Goal: Task Accomplishment & Management: Manage account settings

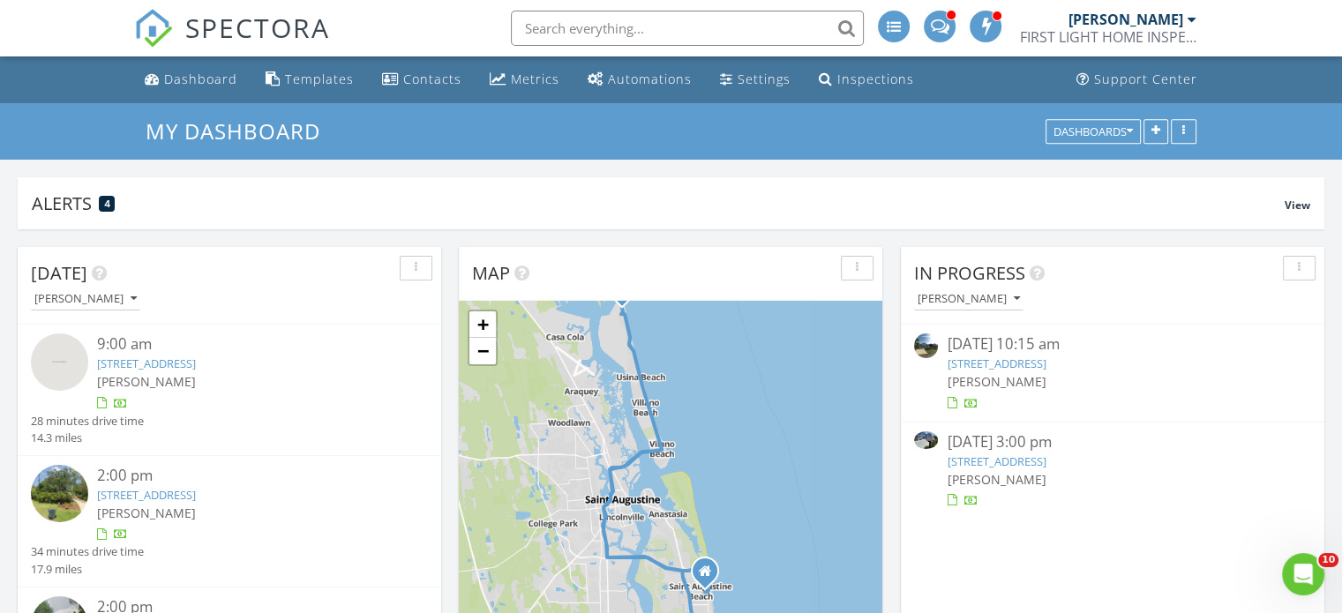
scroll to position [2030, 1369]
click at [198, 87] on div "Dashboard" at bounding box center [200, 79] width 73 height 17
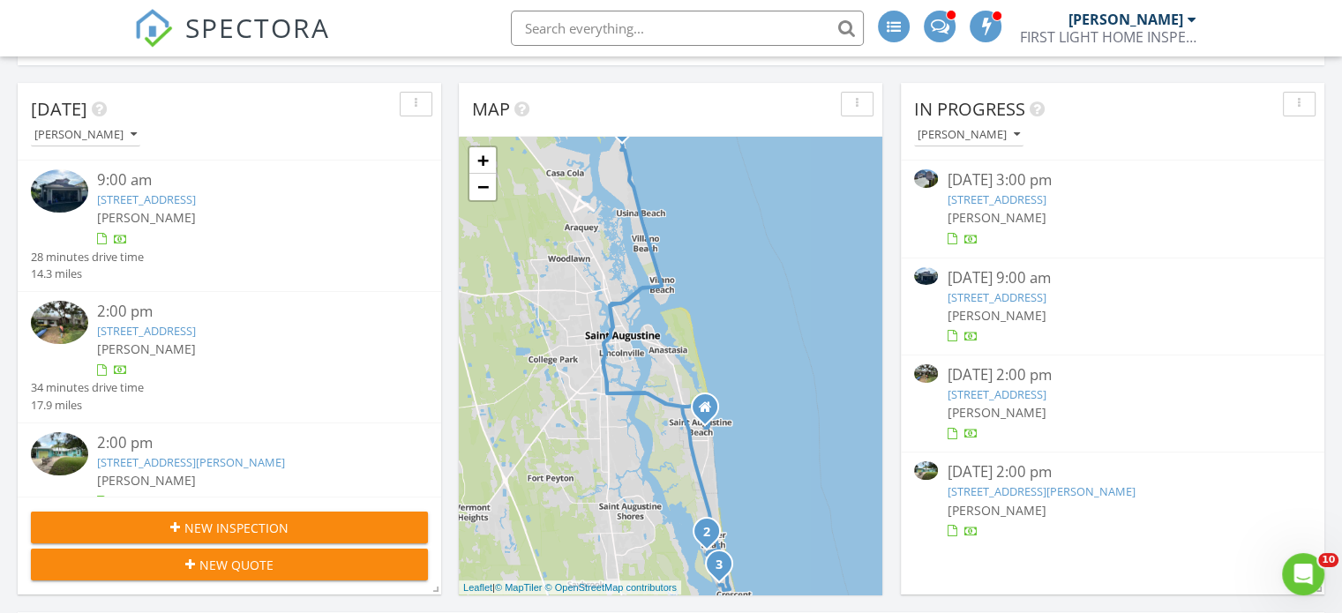
click at [1018, 485] on link "6364 Putnam St, St. Augustine, FL 32080" at bounding box center [1041, 491] width 188 height 16
click at [975, 206] on link "1 3rd St, St. Augustine, FL 32080" at bounding box center [996, 199] width 99 height 16
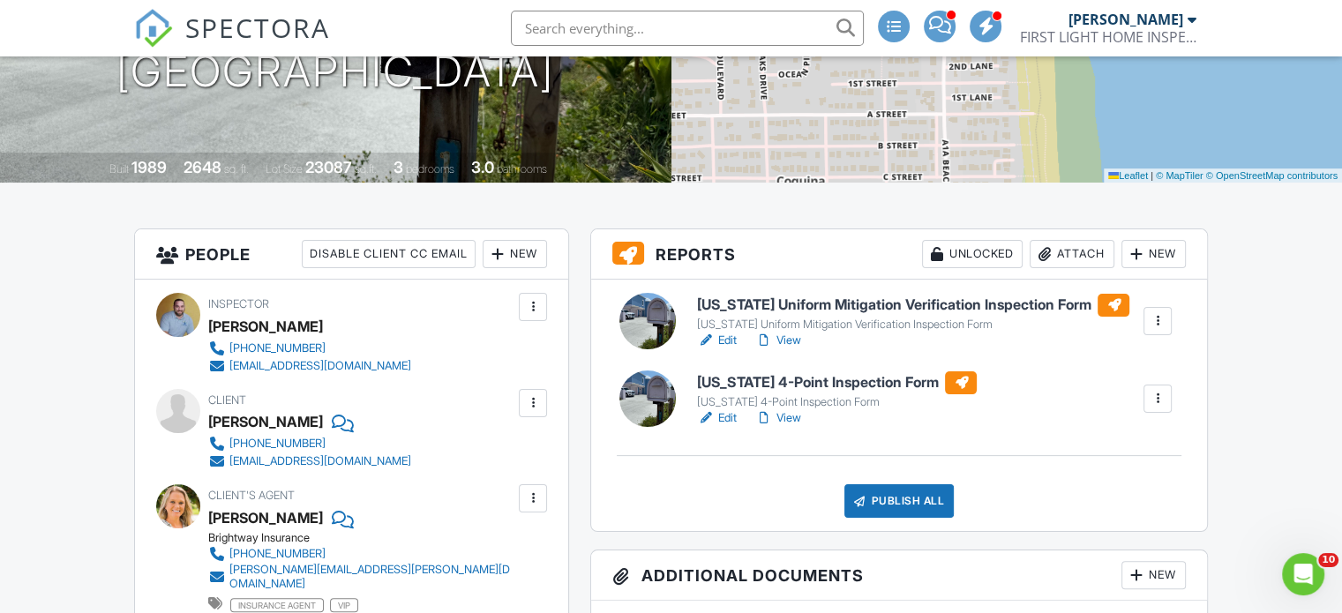
scroll to position [292, 0]
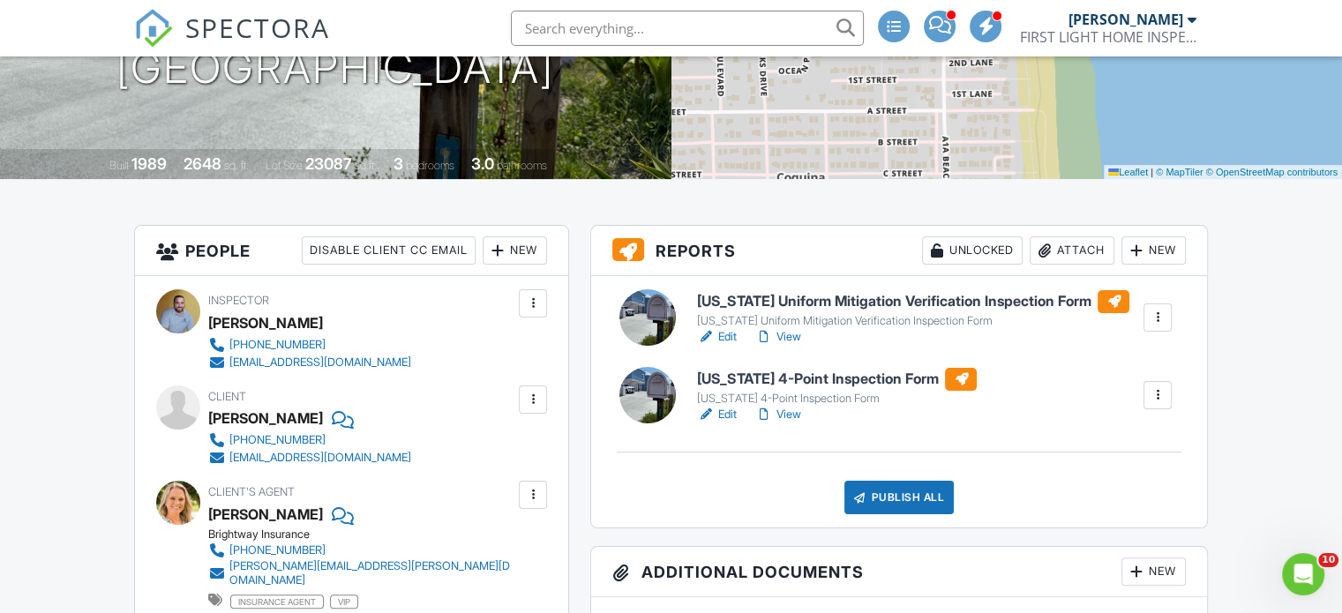
click at [719, 411] on link "Edit" at bounding box center [717, 415] width 40 height 18
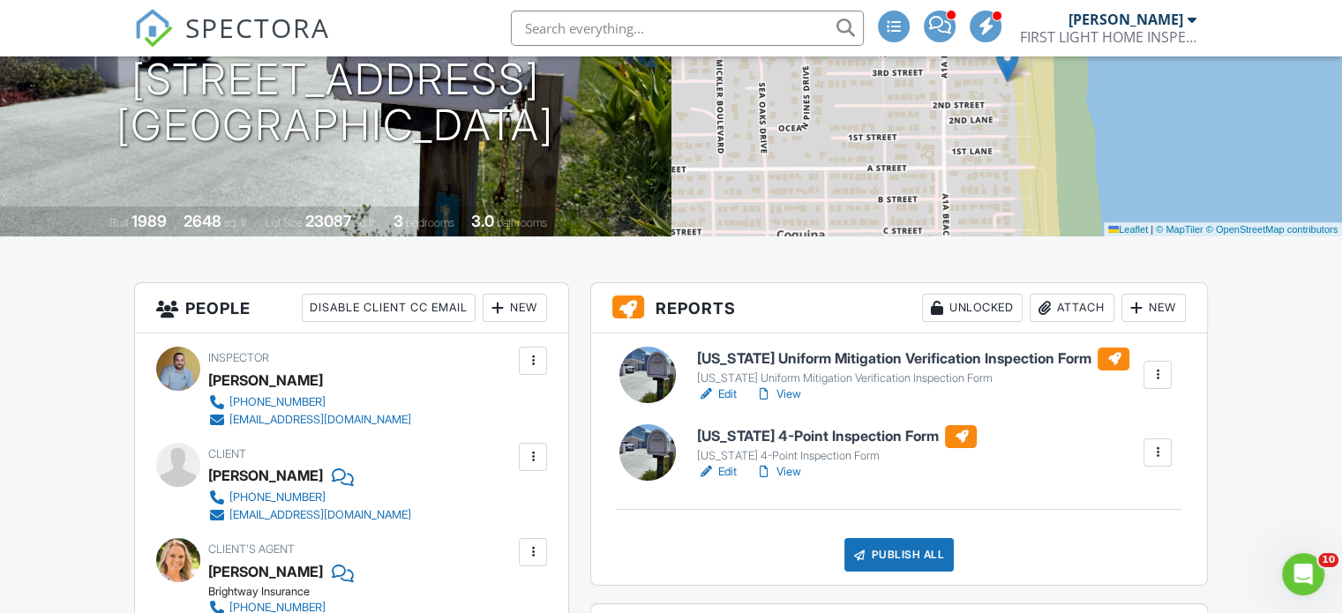
scroll to position [275, 0]
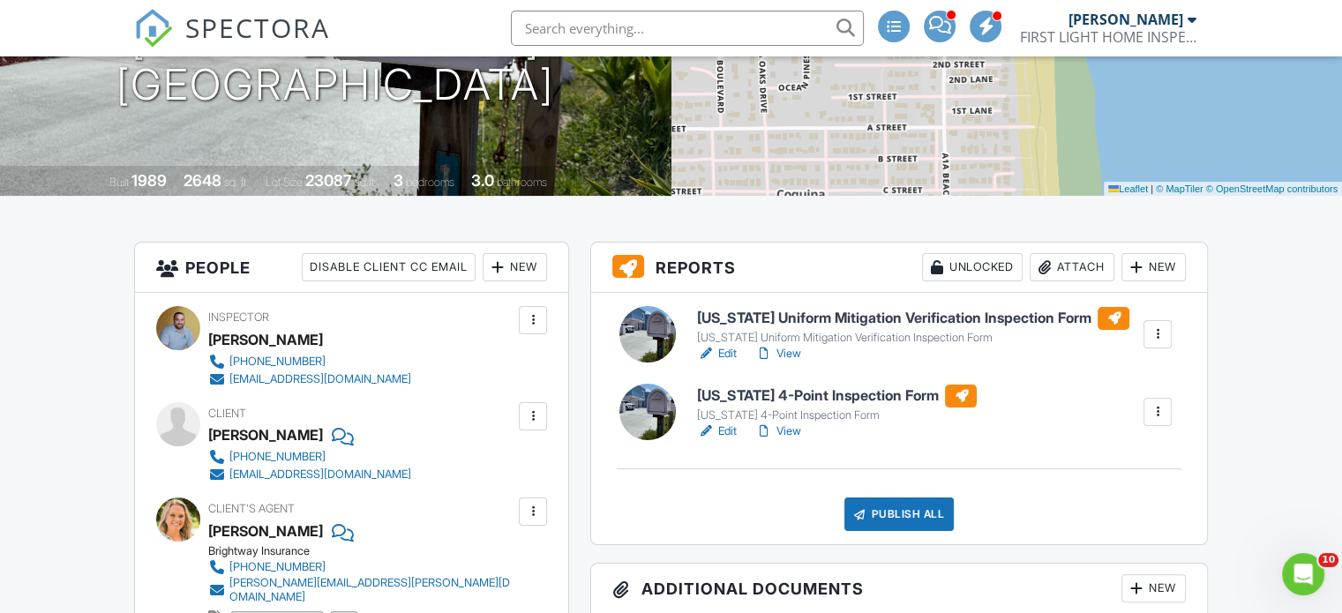
click at [793, 352] on link "View" at bounding box center [777, 354] width 46 height 18
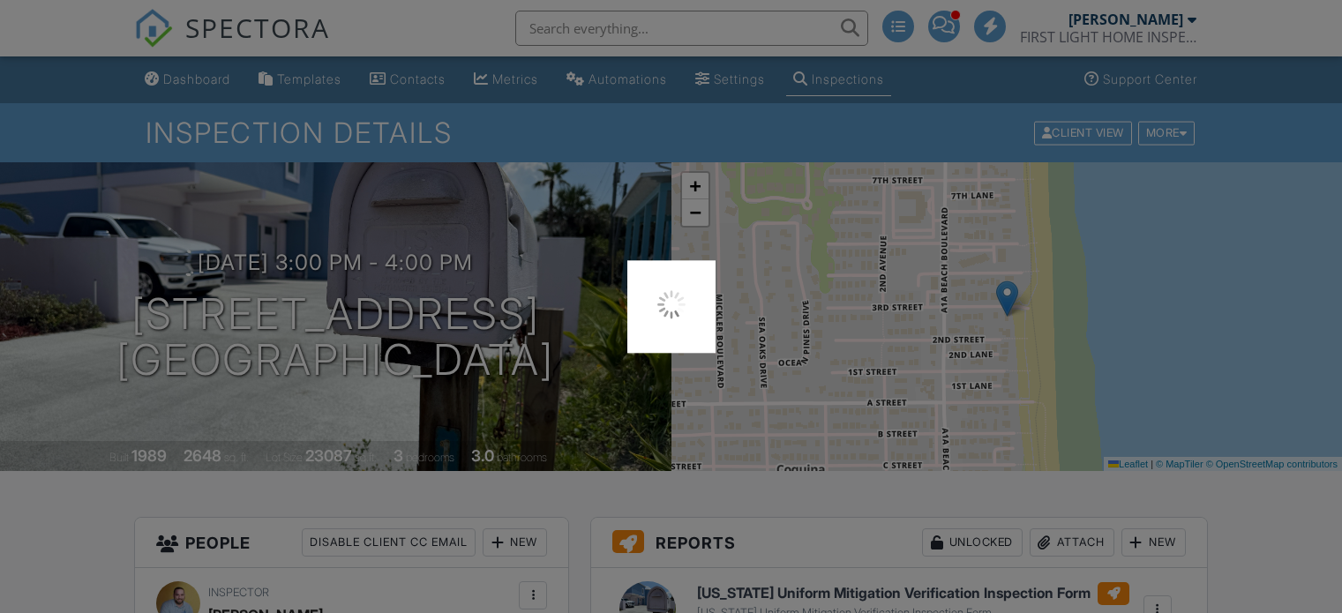
scroll to position [275, 0]
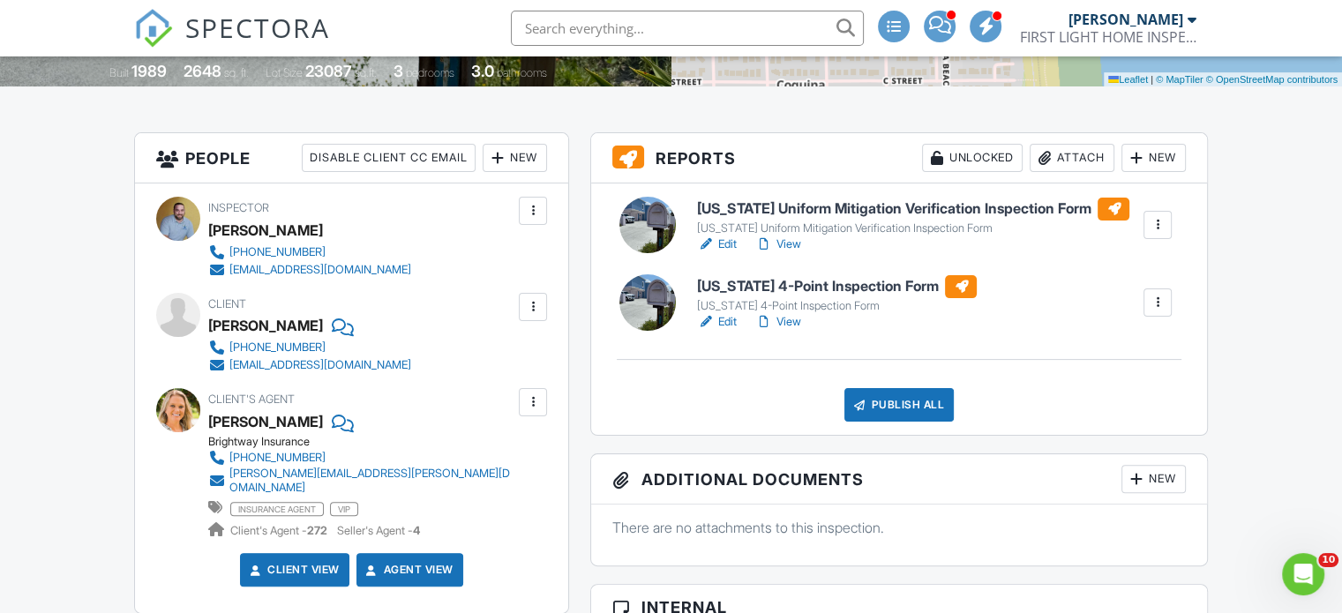
scroll to position [385, 0]
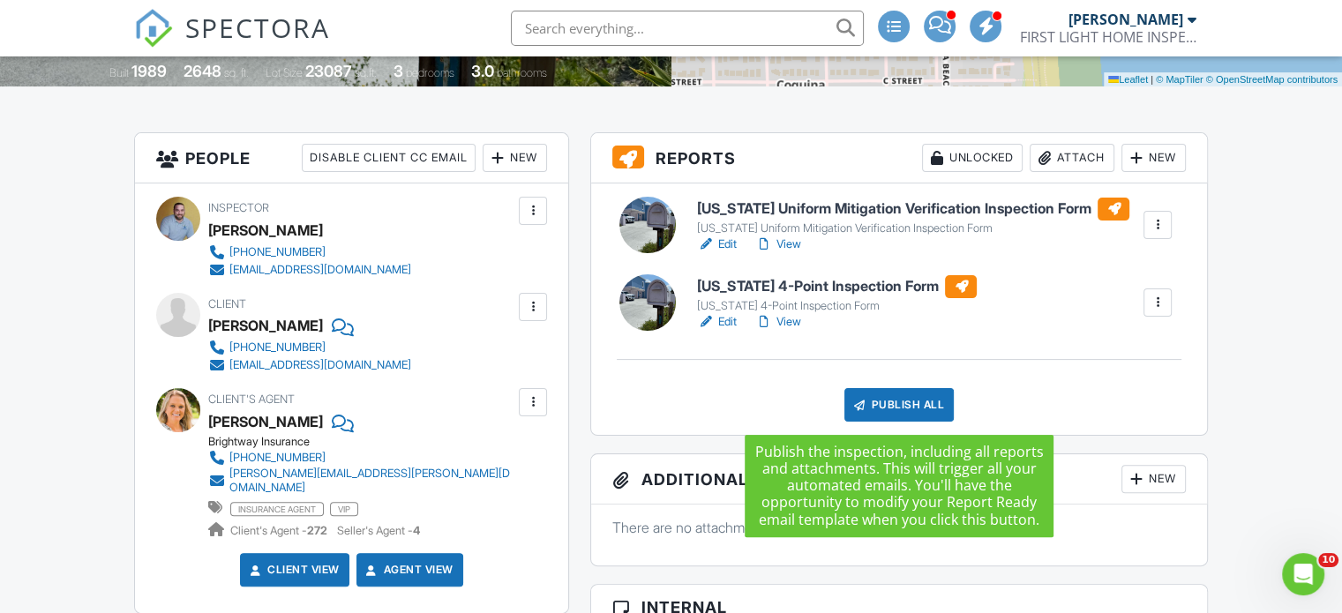
click at [894, 402] on div "Publish All" at bounding box center [899, 405] width 110 height 34
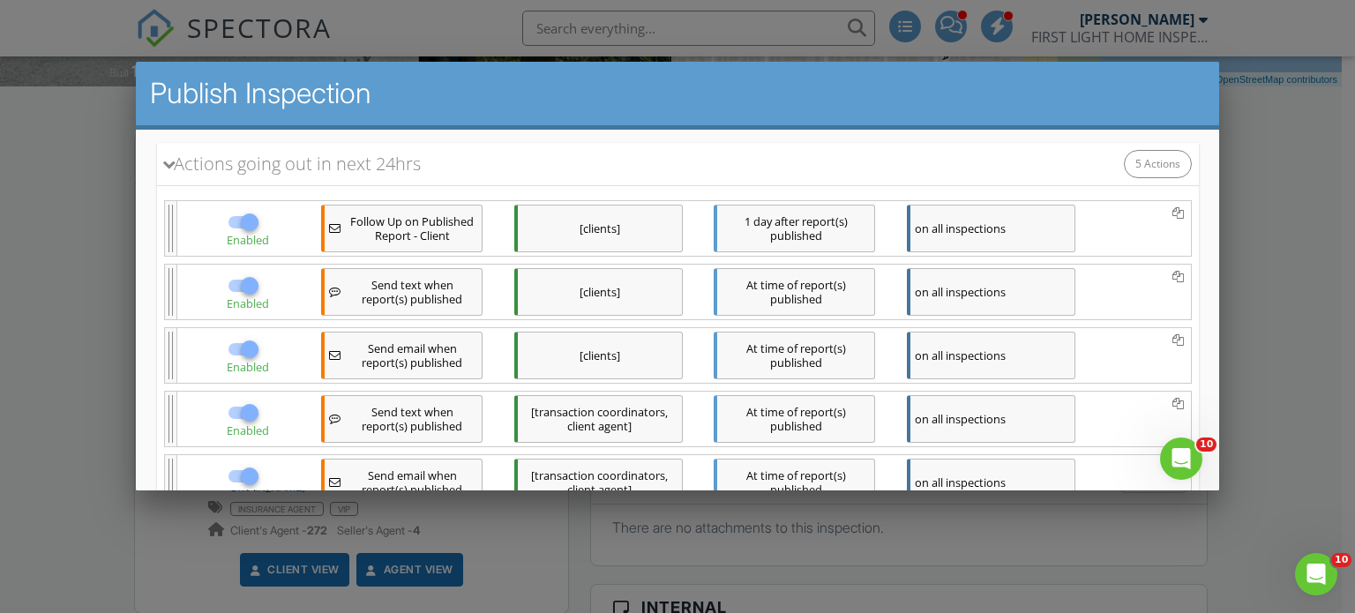
scroll to position [261, 0]
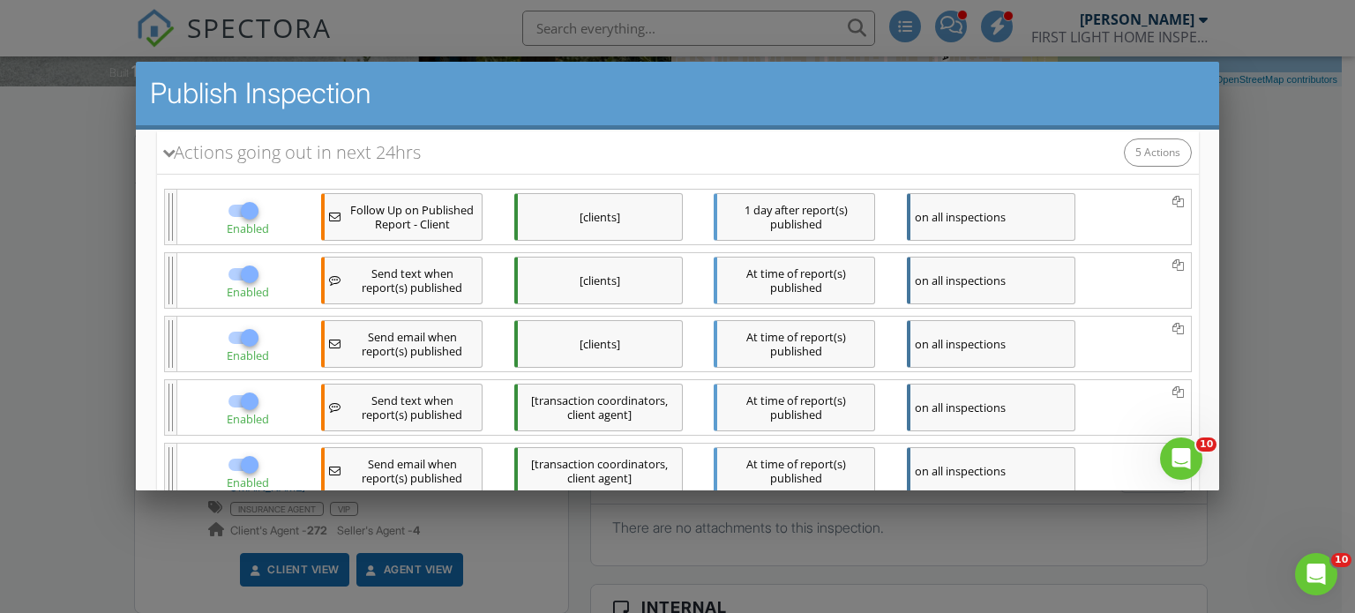
click at [236, 212] on div at bounding box center [249, 210] width 30 height 30
checkbox input "false"
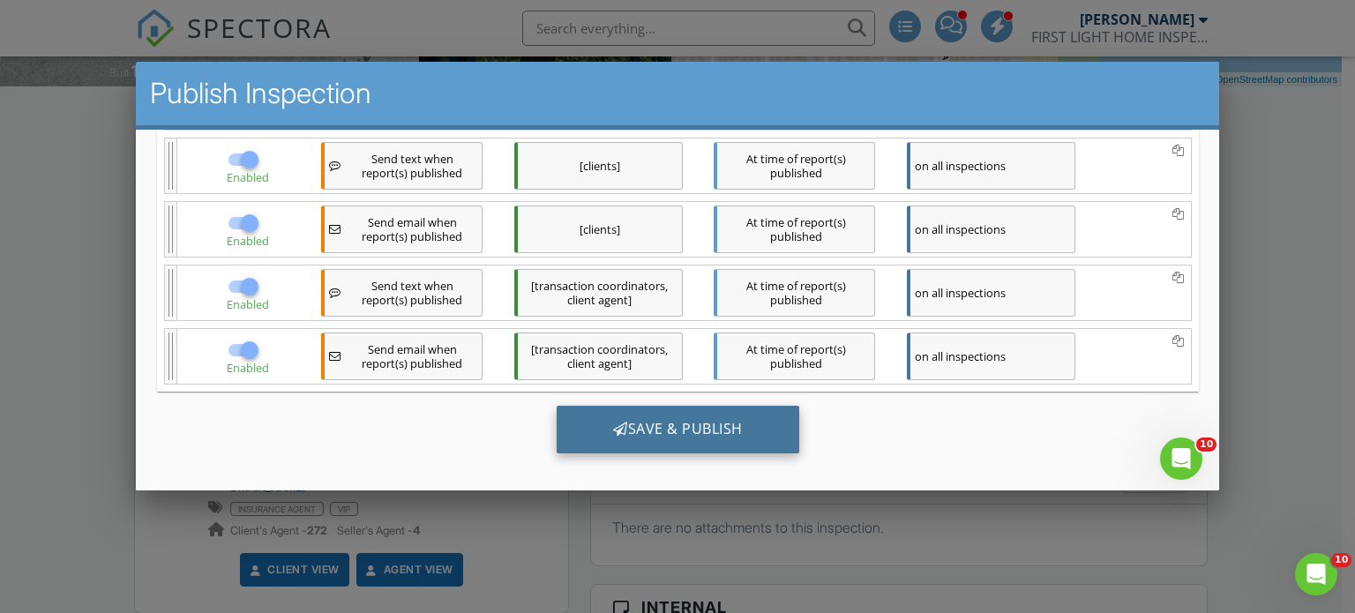
click at [649, 422] on div "Save & Publish" at bounding box center [677, 429] width 243 height 48
